Goal: Task Accomplishment & Management: Complete application form

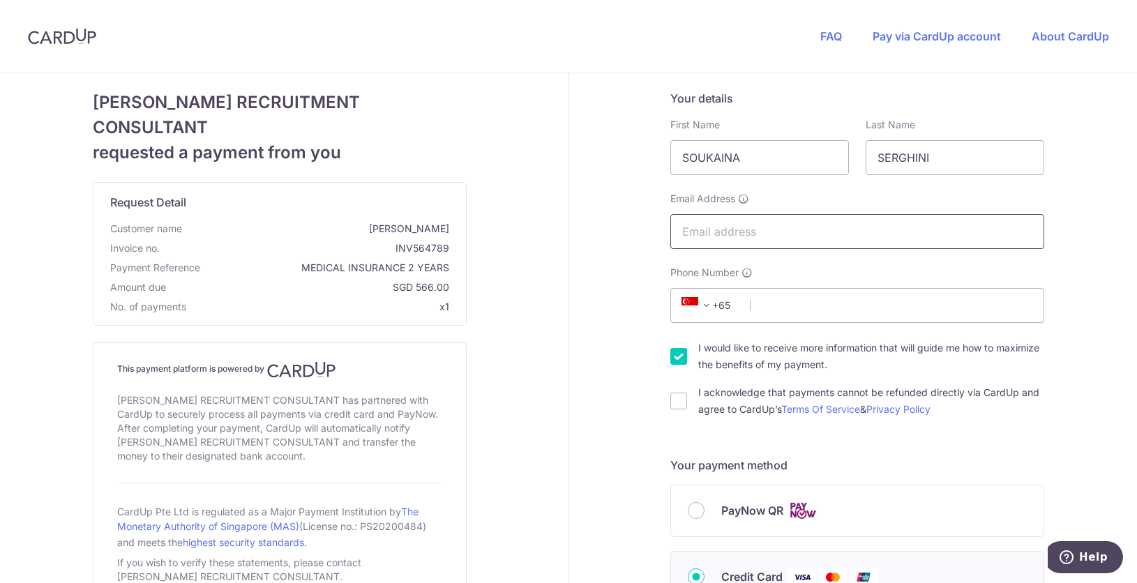
click at [758, 235] on input "Email Address" at bounding box center [857, 231] width 374 height 35
type input "[EMAIL_ADDRESS][DOMAIN_NAME]"
select select "65"
type input "98277066"
type input "820193"
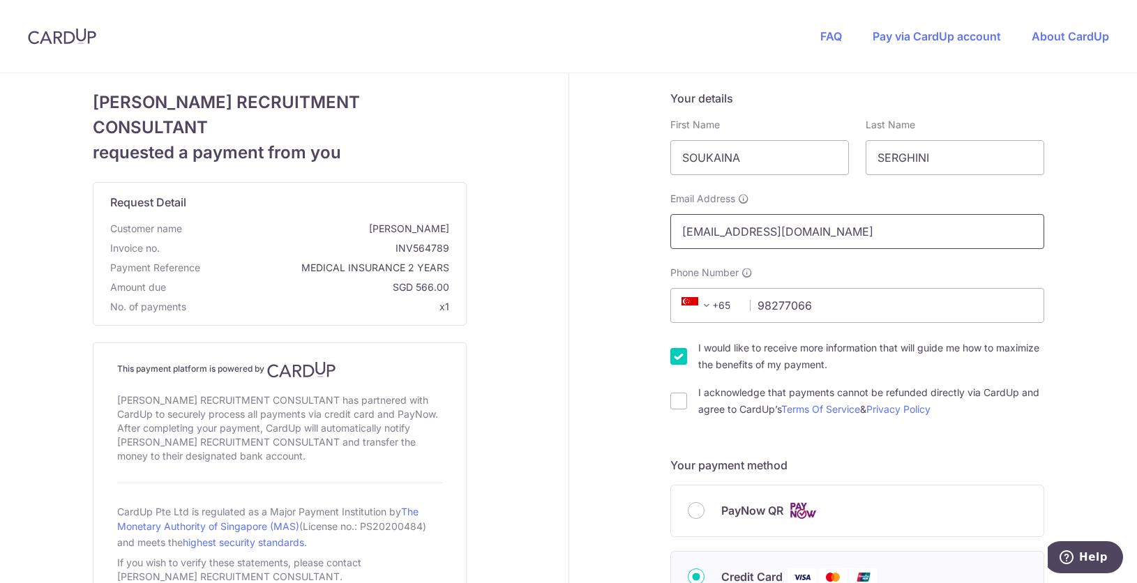
type input "[STREET_ADDRESS]"
click at [685, 305] on icon at bounding box center [689, 305] width 17 height 17
click at [707, 305] on span at bounding box center [706, 305] width 17 height 17
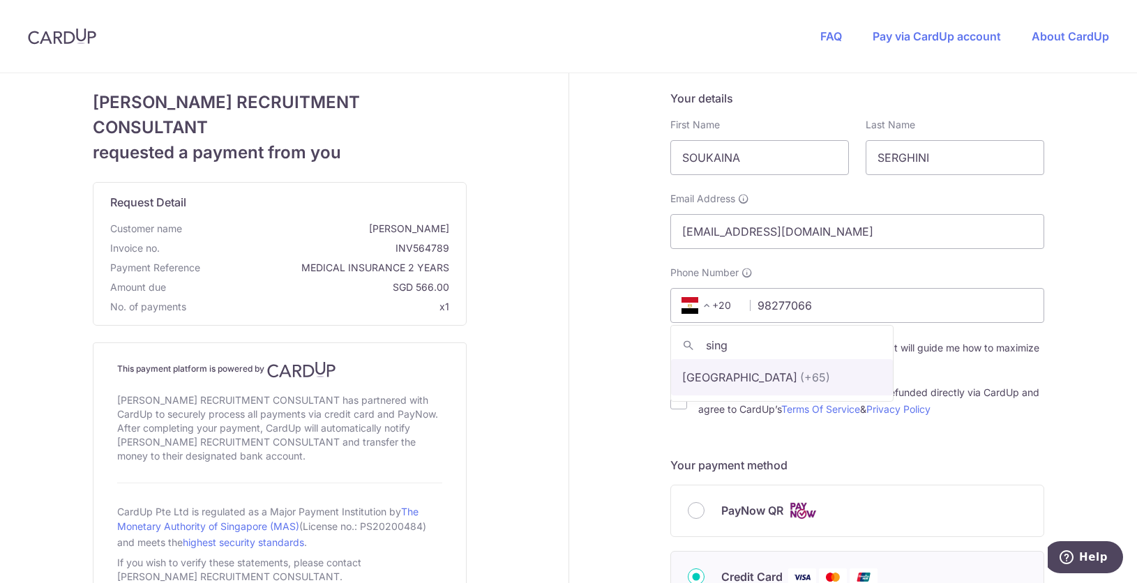
type input "sing"
select select "199"
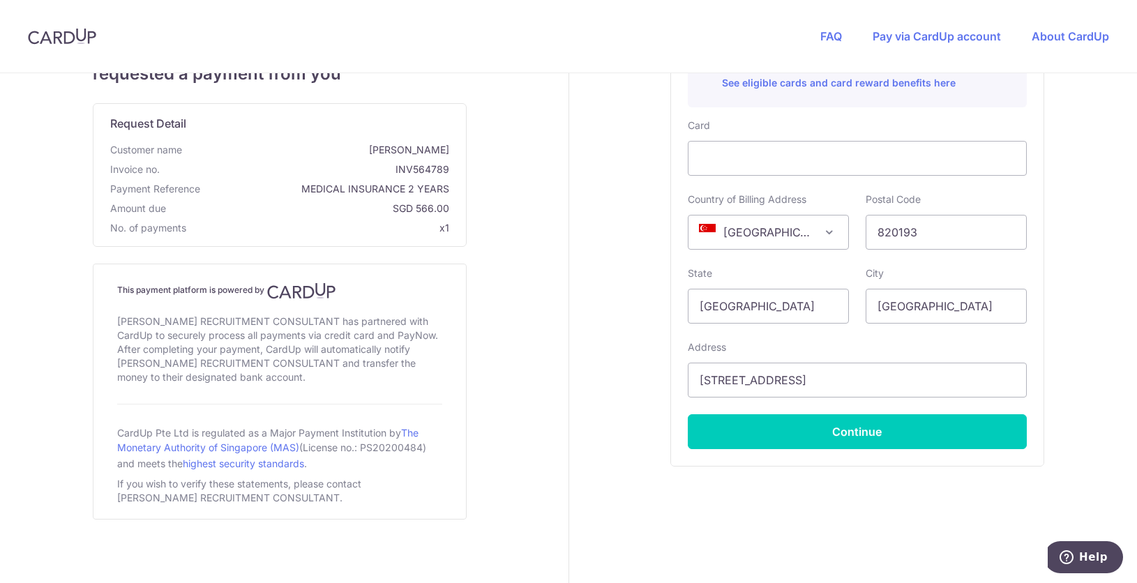
scroll to position [612, 0]
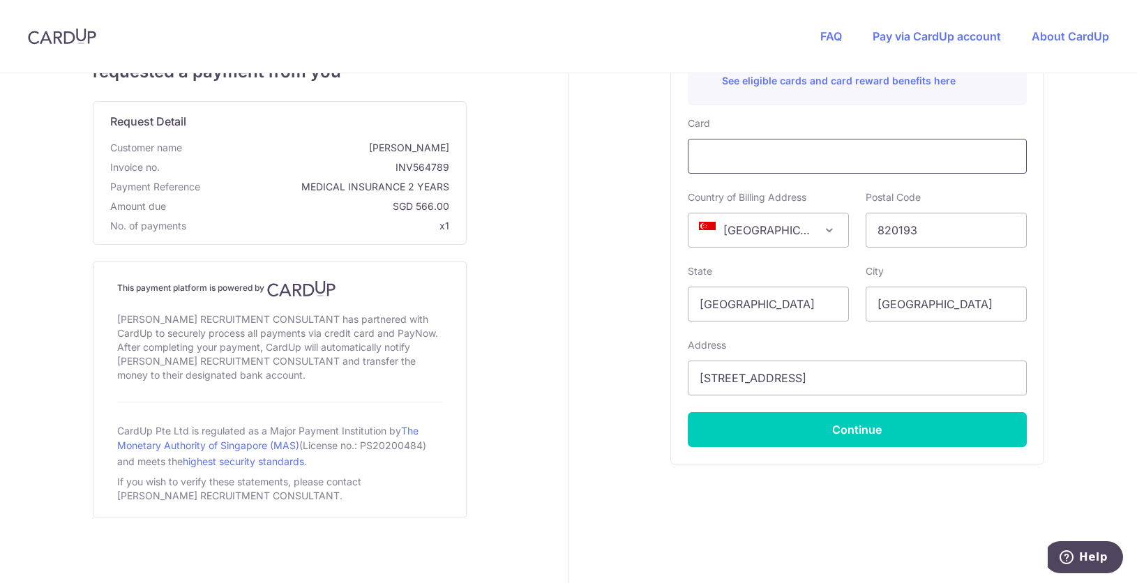
click at [799, 148] on iframe at bounding box center [857, 156] width 315 height 17
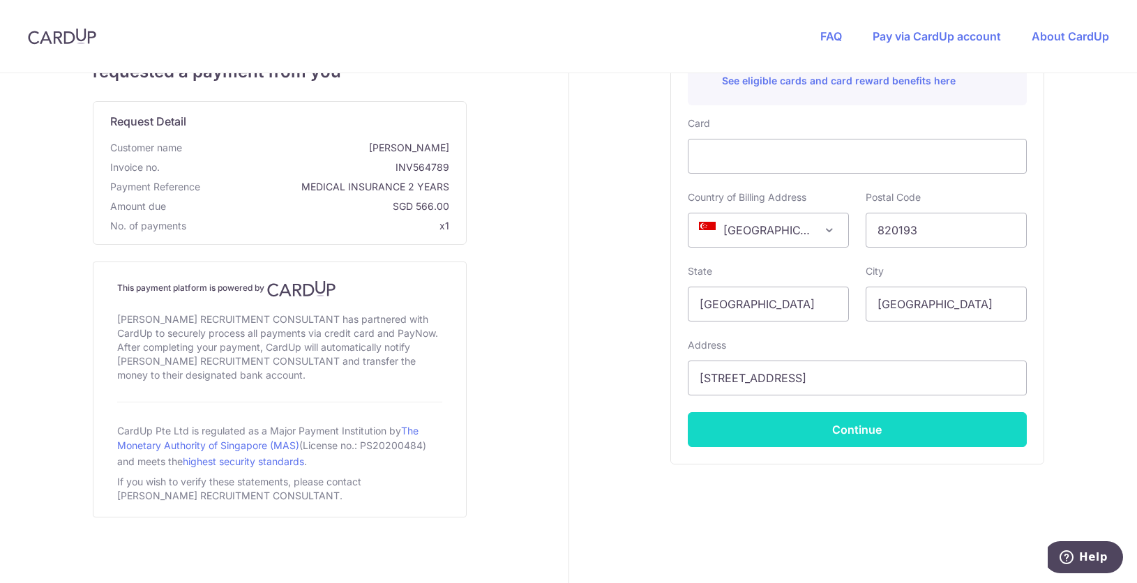
click at [810, 434] on button "Continue" at bounding box center [857, 429] width 339 height 35
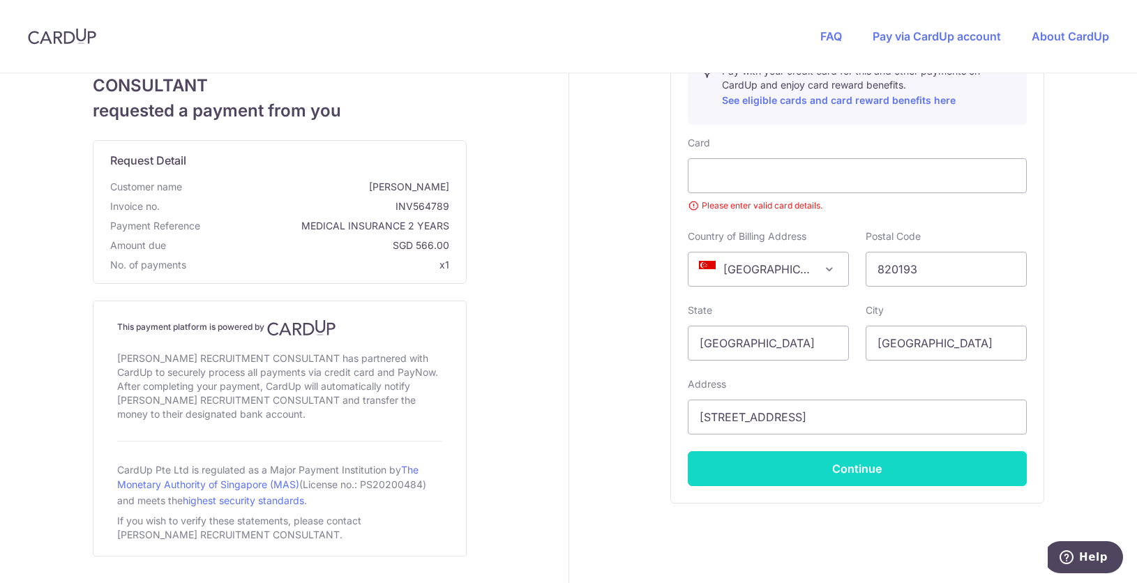
scroll to position [73, 0]
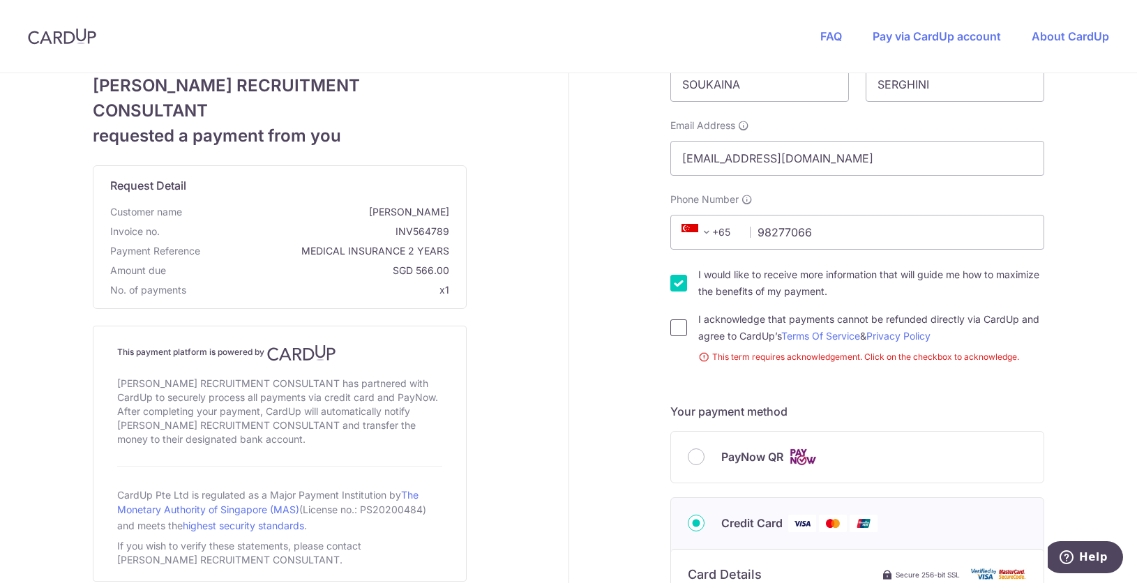
click at [672, 327] on input "I acknowledge that payments cannot be refunded directly via CardUp and agree to…" at bounding box center [678, 327] width 17 height 17
checkbox input "true"
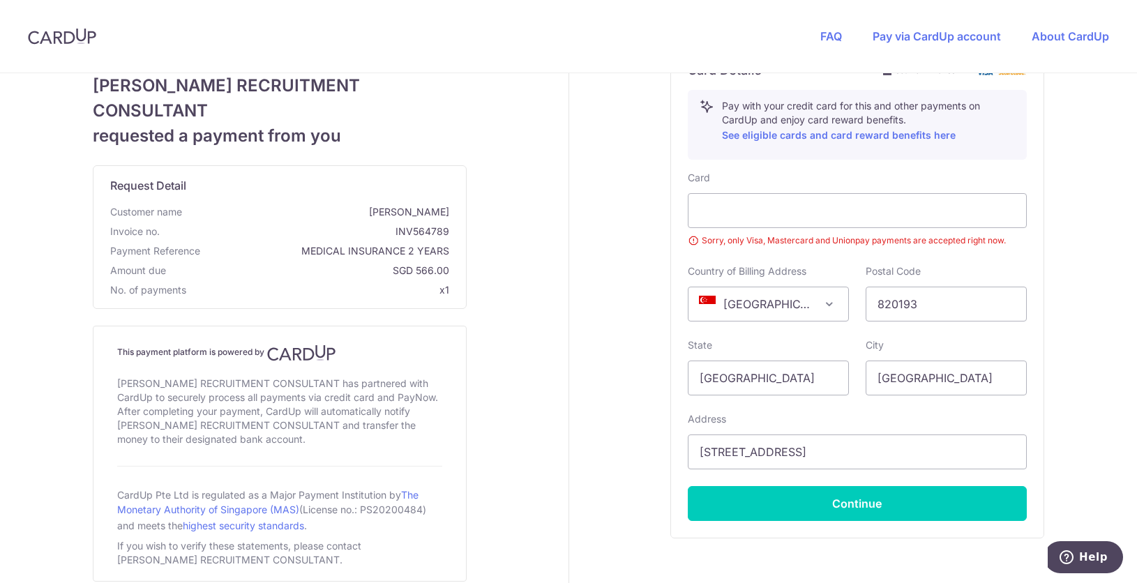
scroll to position [632, 0]
